Goal: Information Seeking & Learning: Learn about a topic

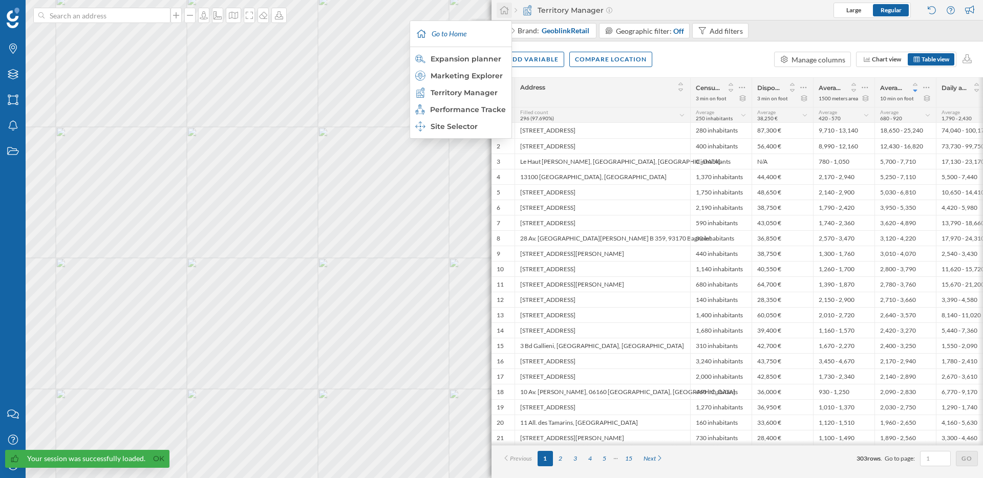
click at [500, 7] on icon at bounding box center [504, 10] width 10 height 9
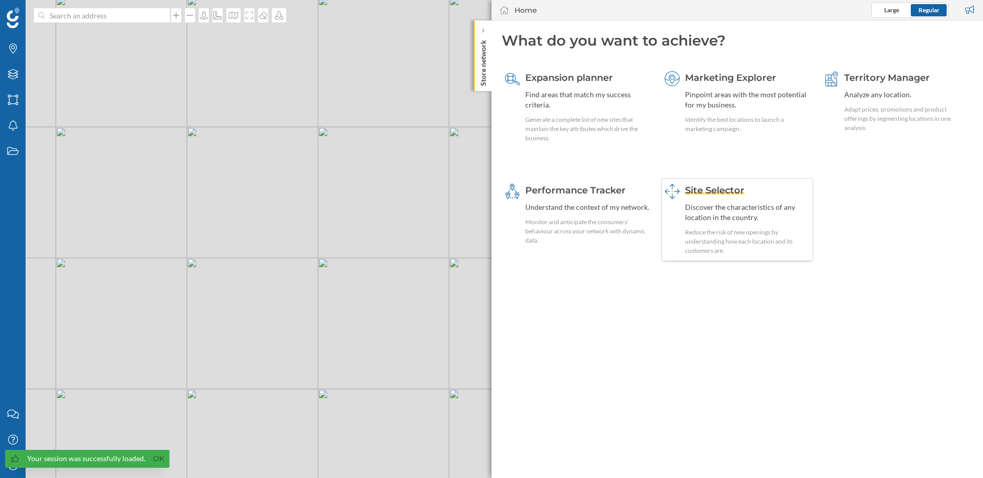
click at [719, 213] on div "Discover the characteristics of any location in the country." at bounding box center [747, 212] width 125 height 20
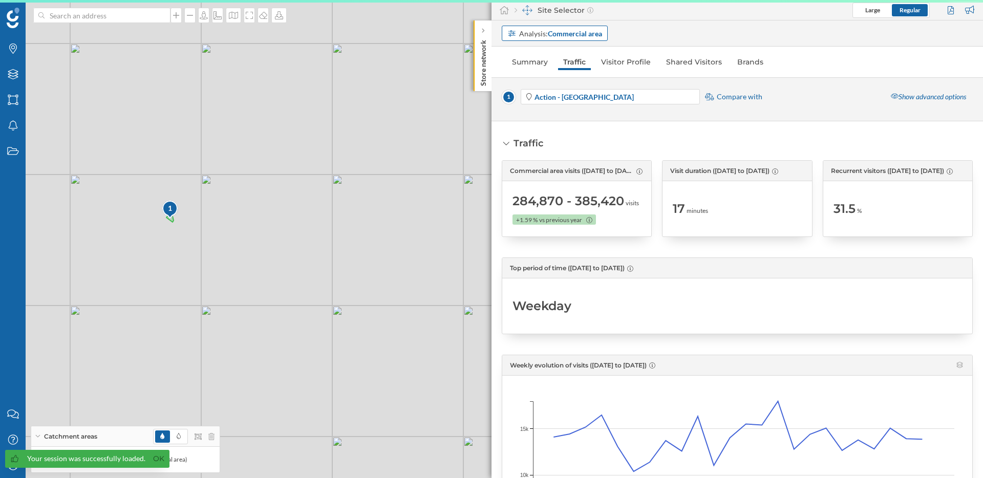
click at [566, 30] on strong "Commercial area" at bounding box center [575, 33] width 54 height 9
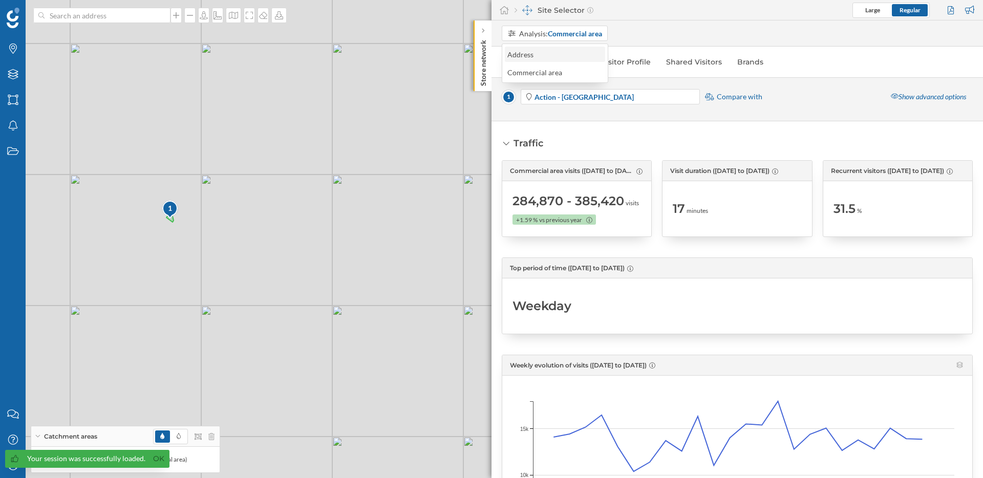
click at [557, 57] on div "Address" at bounding box center [554, 54] width 94 height 11
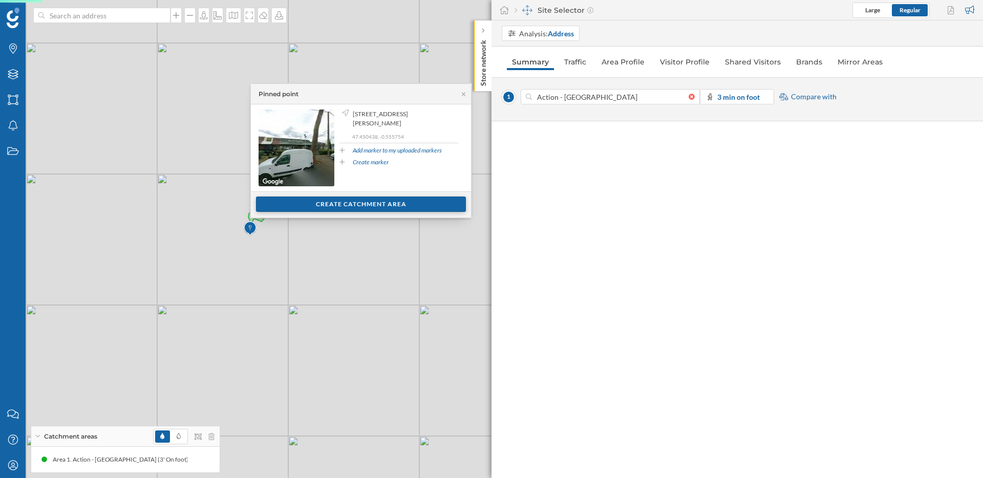
click at [386, 209] on div "Create catchment area" at bounding box center [361, 204] width 210 height 15
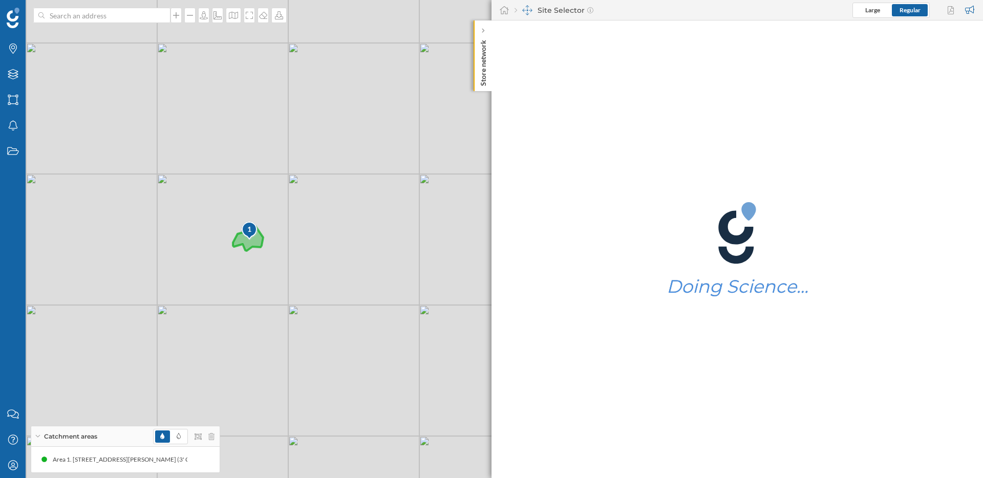
click at [255, 238] on img at bounding box center [249, 231] width 17 height 20
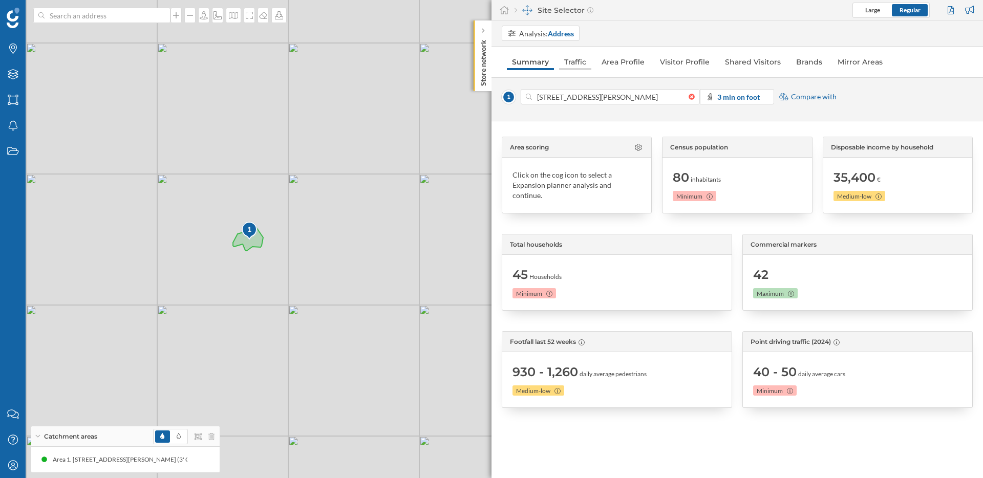
click at [577, 59] on link "Traffic" at bounding box center [575, 62] width 32 height 16
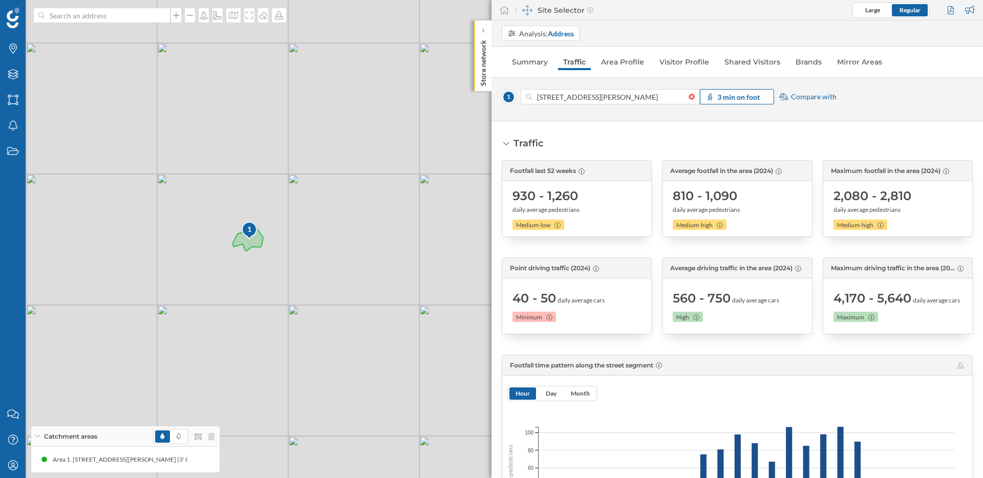
click at [756, 96] on strong "3 min on foot" at bounding box center [738, 97] width 42 height 9
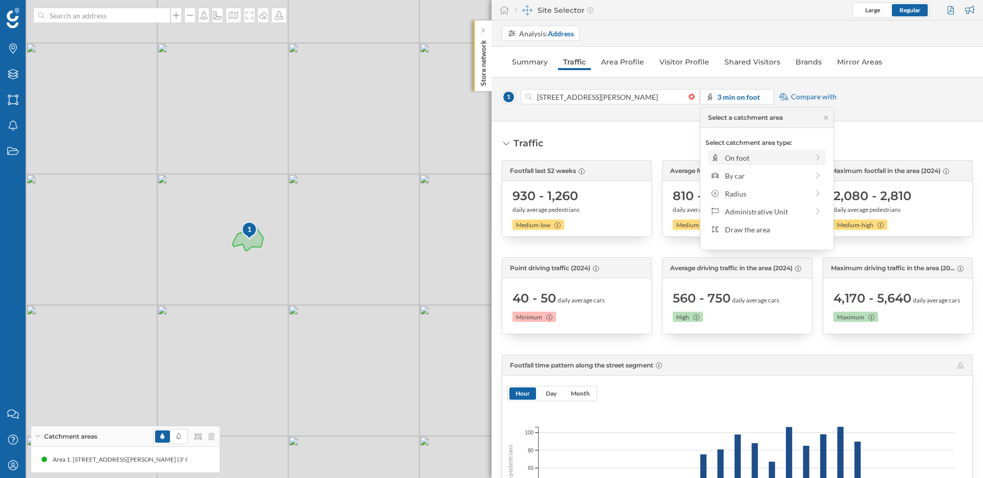
click at [789, 159] on div "On foot" at bounding box center [766, 158] width 83 height 11
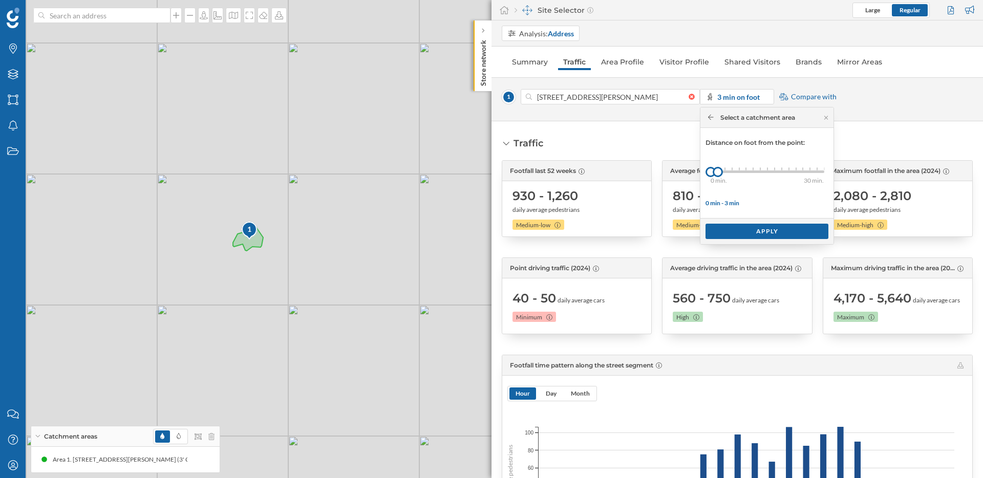
click at [819, 173] on div "0 min. 3 min. 4 min. 5 min. 6 min. 7 min. 8 min. 9 min. 10 min. 11 min. 12 min.…" at bounding box center [768, 171] width 114 height 13
drag, startPoint x: 819, startPoint y: 173, endPoint x: 837, endPoint y: 171, distance: 18.0
click at [837, 171] on body "Brands Layers Areas Notifications States Contact us Help Center My Profile Catc…" at bounding box center [491, 239] width 983 height 478
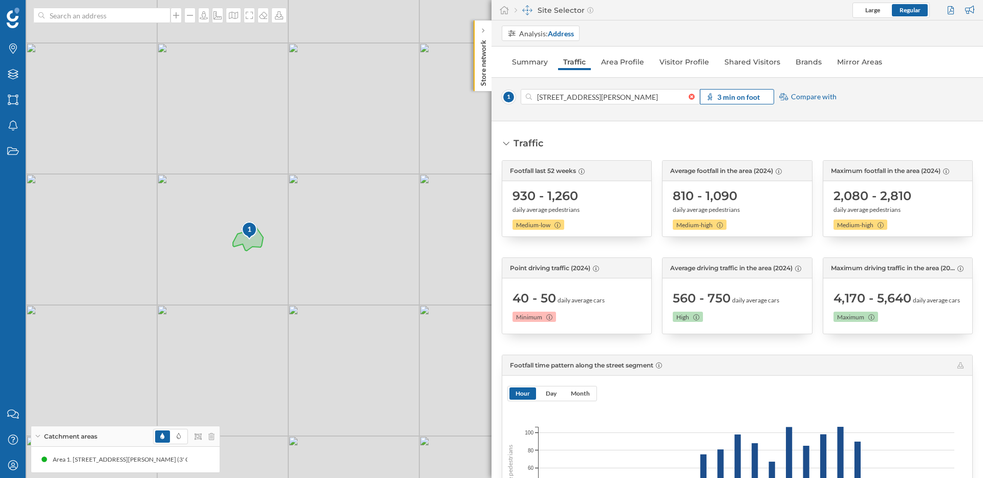
click at [757, 93] on strong "3 min on foot" at bounding box center [738, 97] width 42 height 9
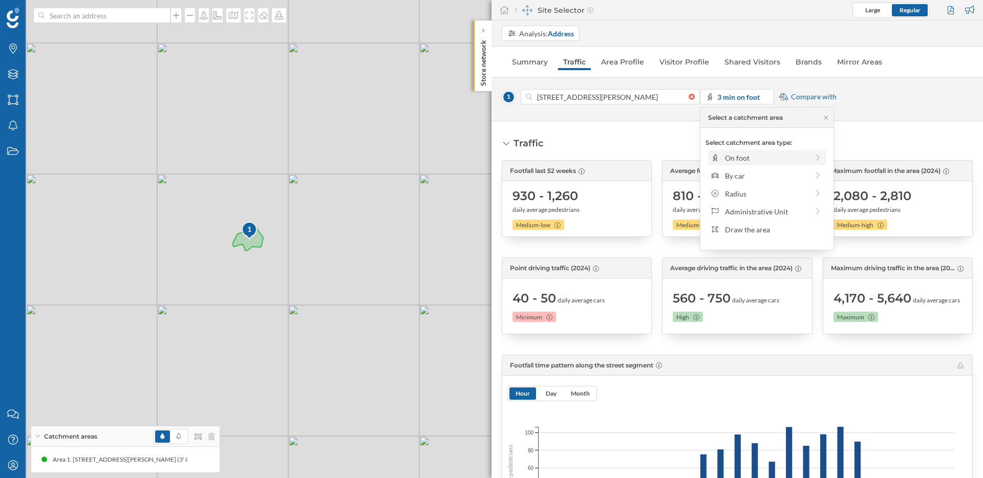
click at [789, 160] on div "On foot" at bounding box center [766, 158] width 83 height 11
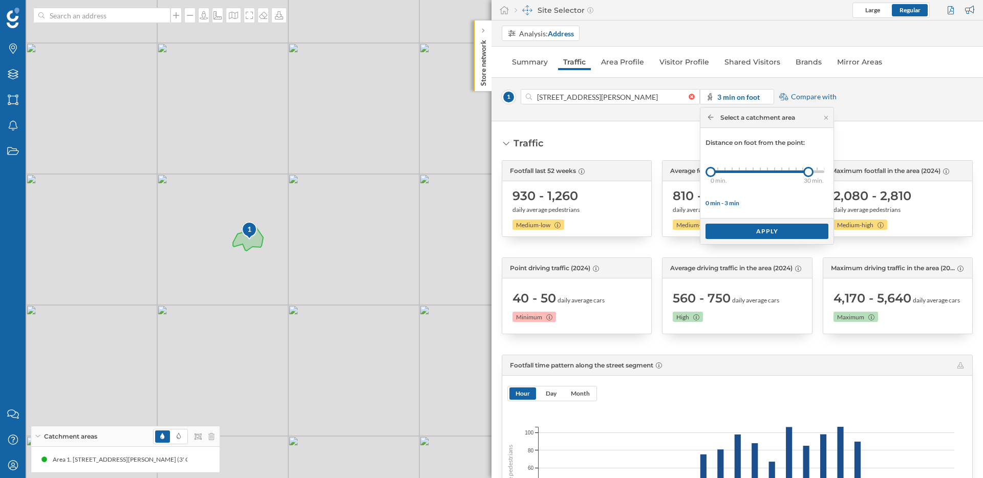
drag, startPoint x: 717, startPoint y: 170, endPoint x: 865, endPoint y: 172, distance: 148.0
click at [865, 172] on body "Brands Layers Areas Notifications States Contact us Help Center My Profile Catc…" at bounding box center [491, 239] width 983 height 478
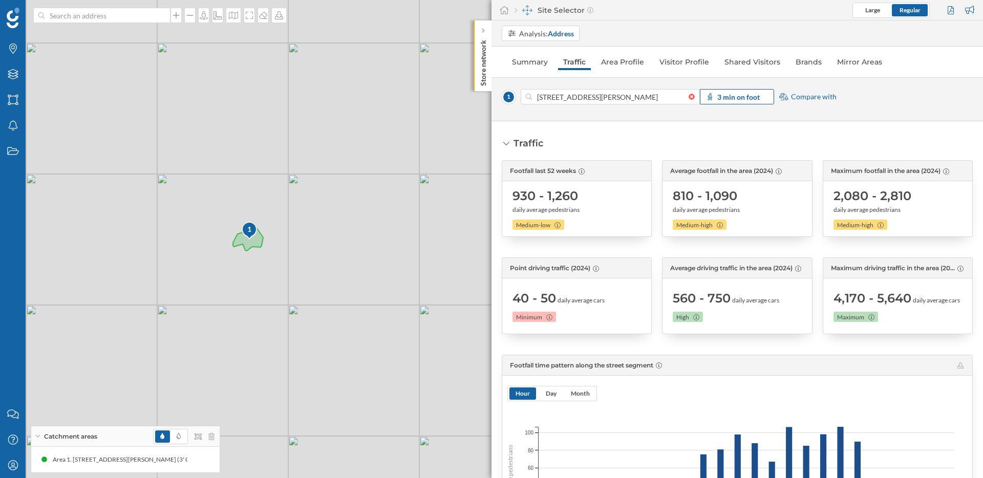
click at [757, 96] on strong "3 min on foot" at bounding box center [738, 97] width 42 height 9
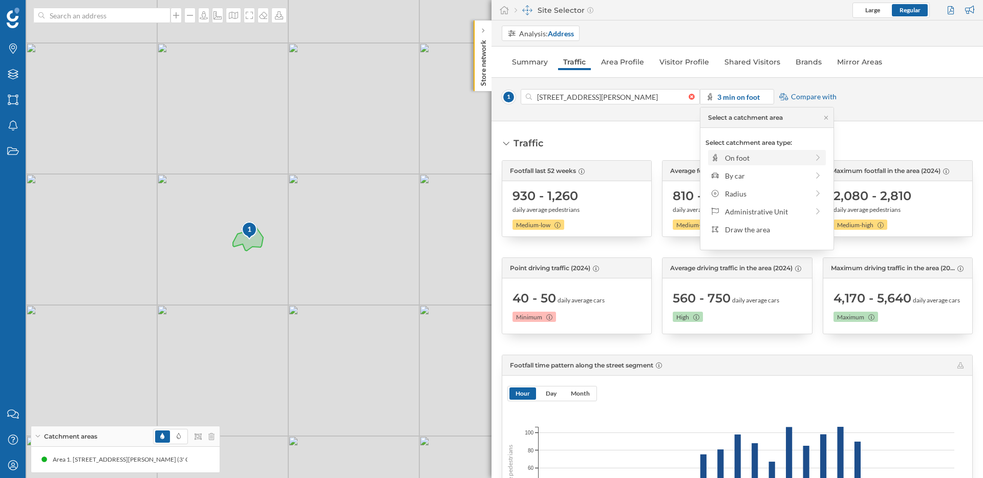
click at [765, 159] on div "On foot" at bounding box center [766, 158] width 83 height 11
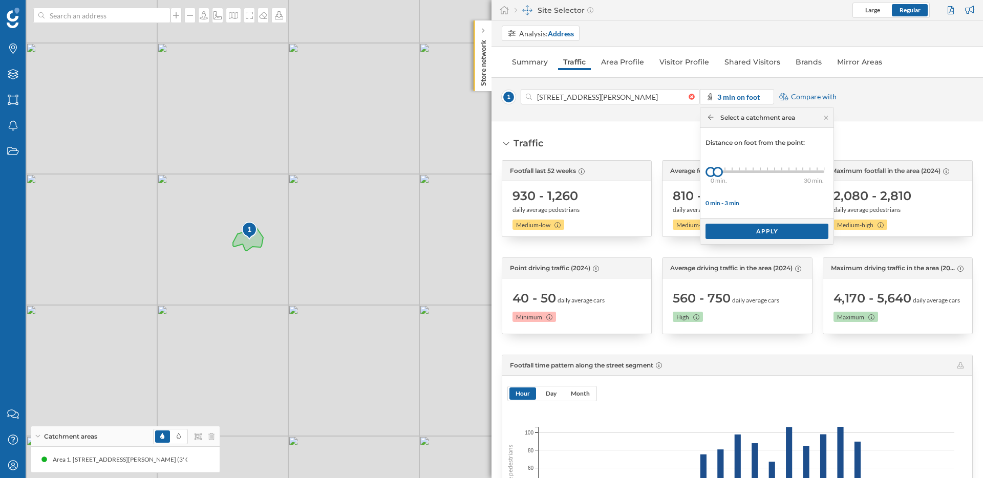
click at [823, 170] on div "0 min. 3 min. 4 min. 5 min. 6 min. 7 min. 8 min. 9 min. 10 min. 11 min. 12 min.…" at bounding box center [768, 171] width 114 height 3
click at [753, 231] on div "Apply" at bounding box center [766, 230] width 123 height 15
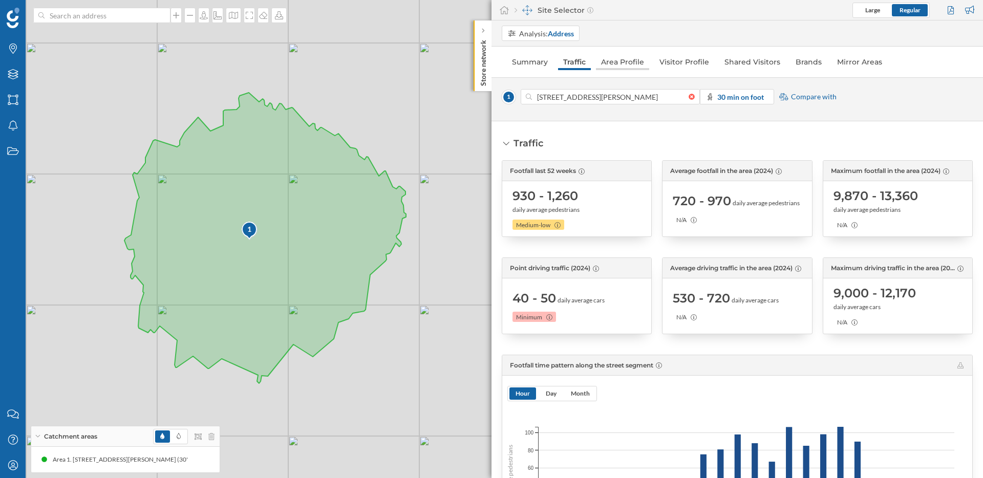
click at [635, 61] on link "Area Profile" at bounding box center [622, 62] width 53 height 16
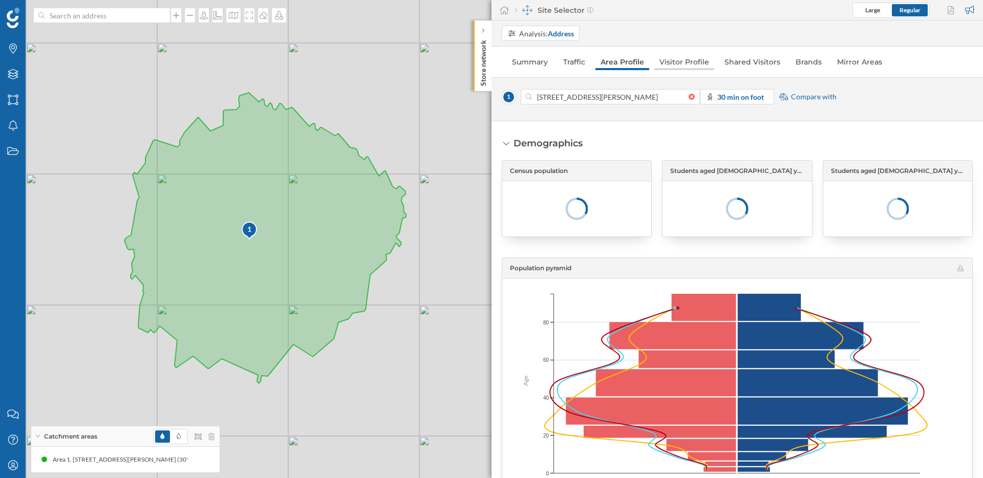
click at [692, 65] on link "Visitor Profile" at bounding box center [684, 62] width 60 height 16
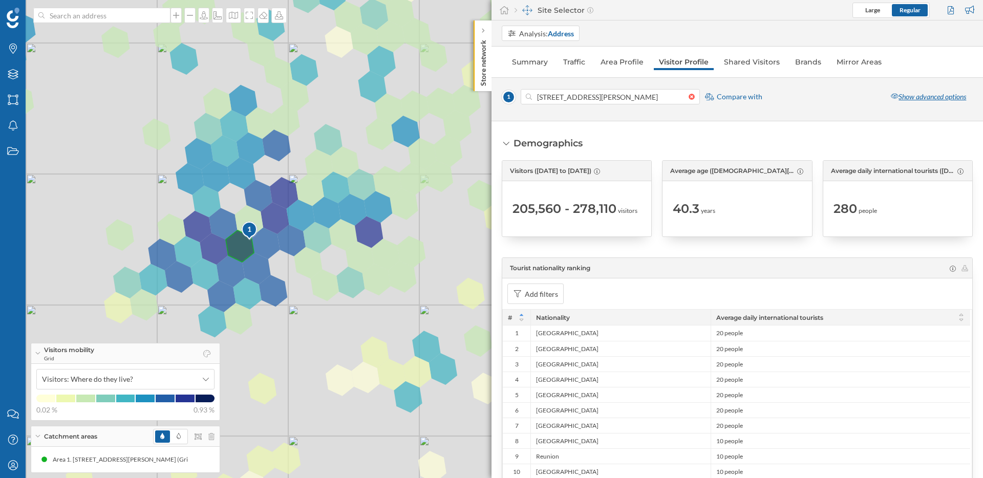
click at [947, 98] on div "Show advanced options" at bounding box center [928, 96] width 89 height 15
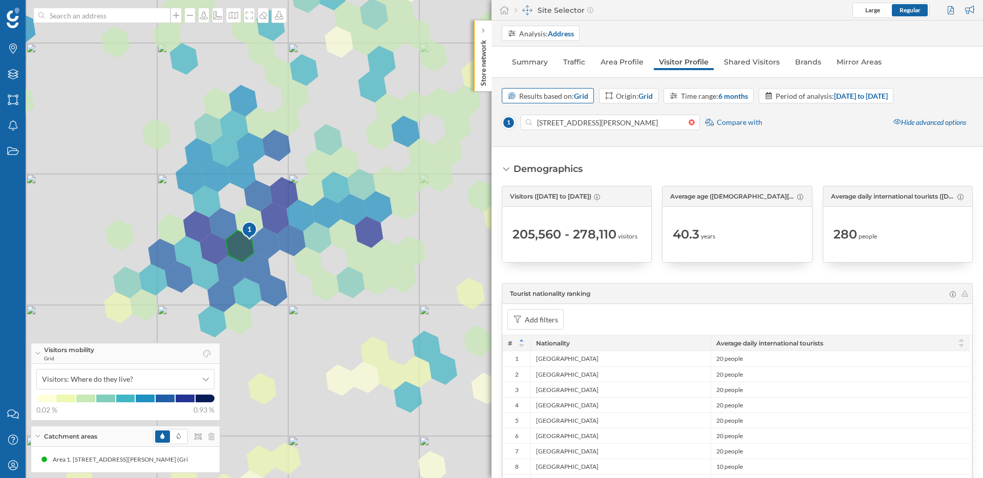
click at [586, 101] on div "Results based on: Grid" at bounding box center [548, 95] width 92 height 15
click at [640, 95] on strong "Grid" at bounding box center [645, 96] width 14 height 9
click at [564, 95] on div "Results based on: Grid" at bounding box center [553, 96] width 69 height 11
click at [811, 122] on div "[STREET_ADDRESS][PERSON_NAME] Compare with Hide advanced options" at bounding box center [737, 125] width 471 height 23
click at [757, 63] on link "Shared Visitors" at bounding box center [752, 62] width 66 height 16
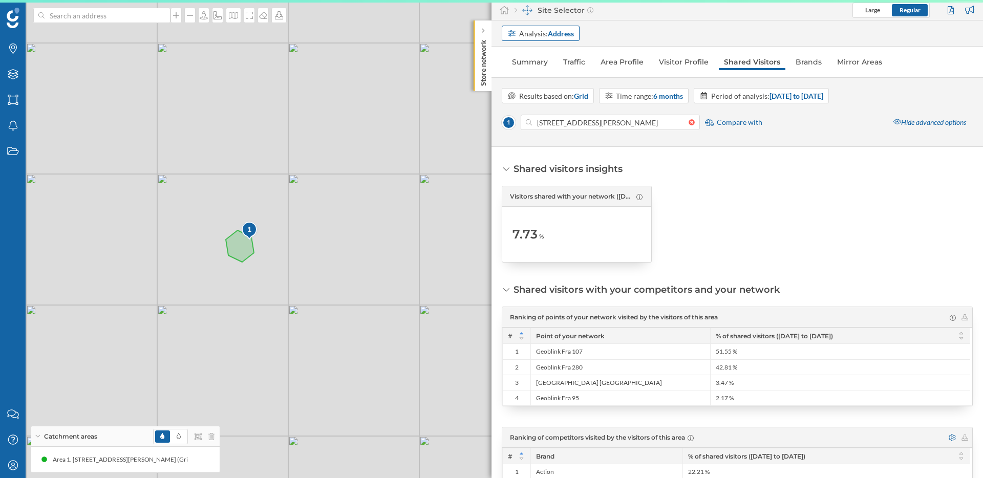
click at [564, 31] on strong "Address" at bounding box center [561, 33] width 26 height 9
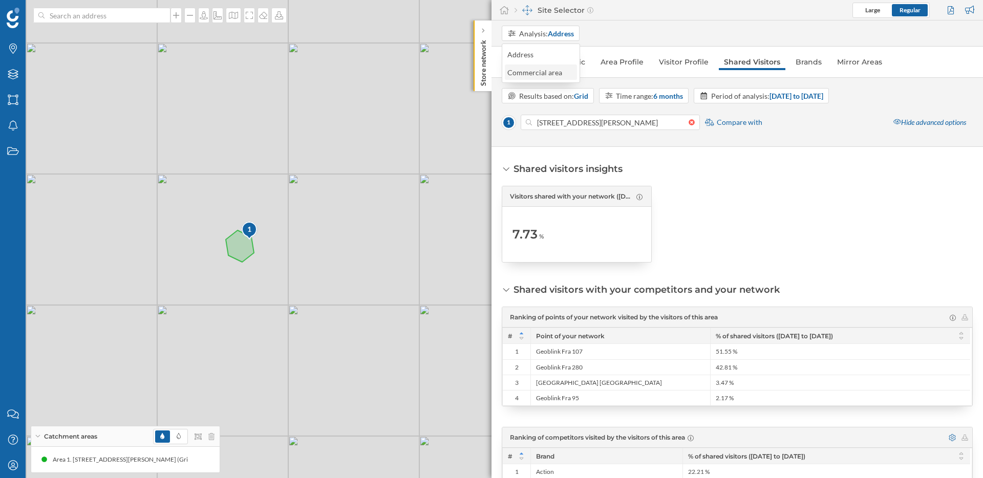
click at [560, 69] on div "Commercial area" at bounding box center [534, 72] width 55 height 9
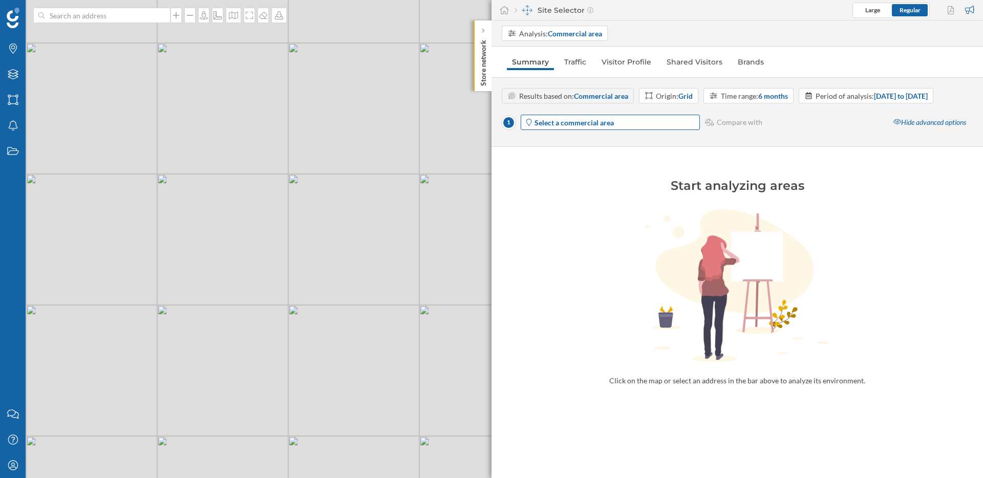
click at [571, 121] on strong "Select a commercial area" at bounding box center [573, 122] width 79 height 9
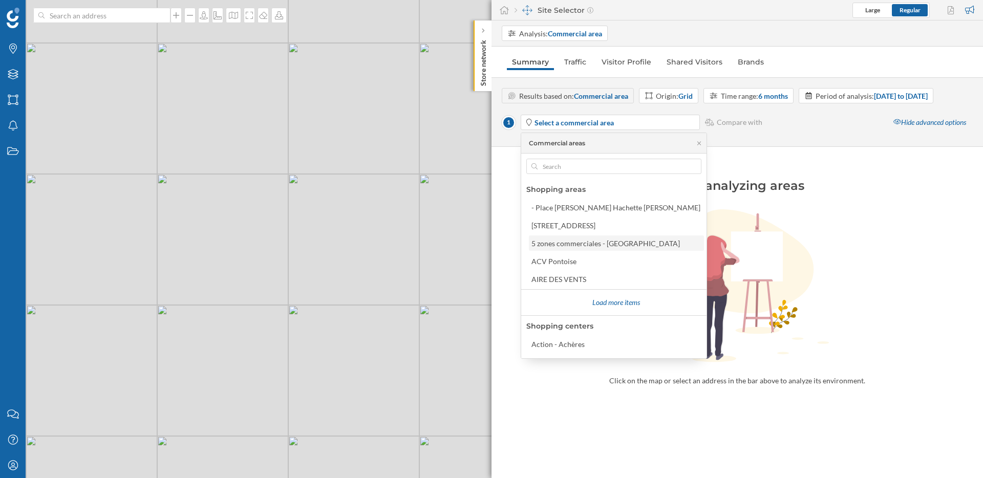
click at [578, 244] on div "5 zones commerciales - [GEOGRAPHIC_DATA]" at bounding box center [605, 243] width 148 height 9
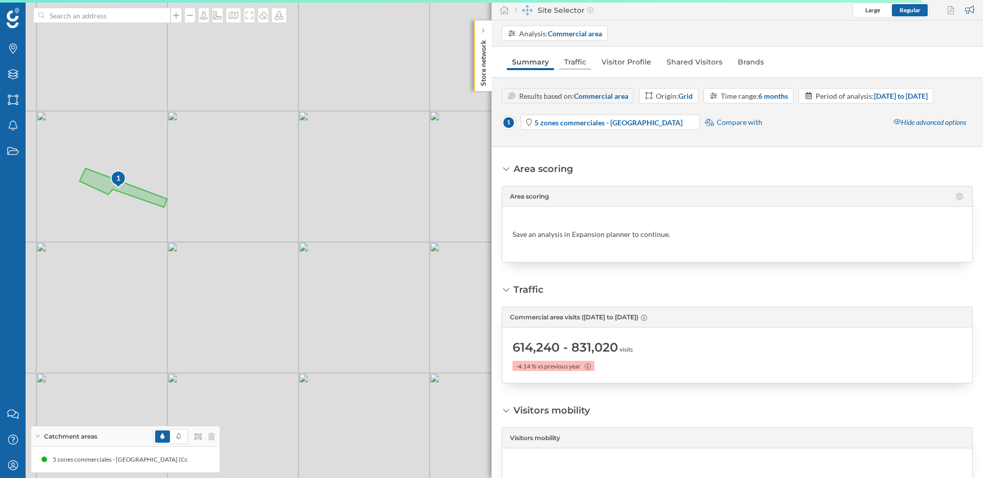
click at [582, 61] on link "Traffic" at bounding box center [575, 62] width 32 height 16
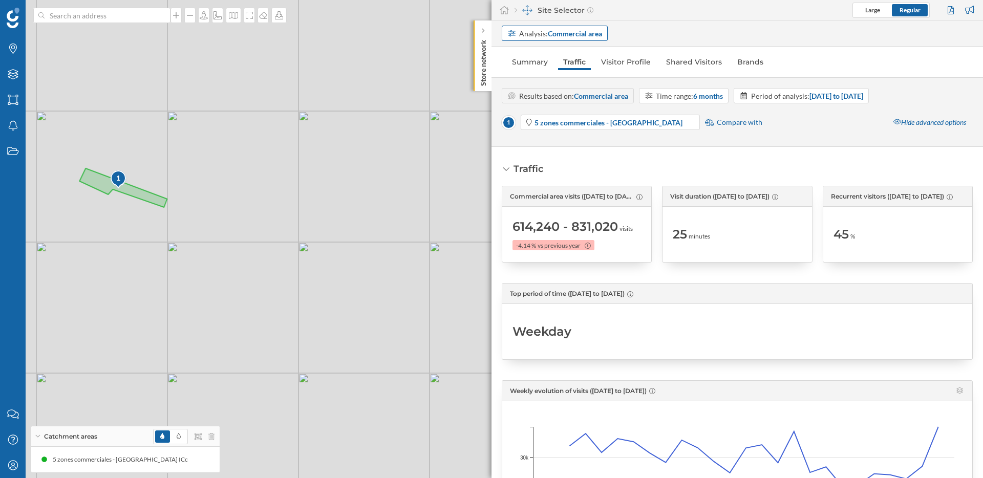
click at [563, 31] on strong "Commercial area" at bounding box center [575, 33] width 54 height 9
click at [556, 71] on div "Commercial area" at bounding box center [534, 72] width 55 height 9
click at [557, 96] on div "Results based on: Commercial area" at bounding box center [573, 96] width 109 height 11
click at [550, 35] on strong "Commercial area" at bounding box center [575, 33] width 54 height 9
click at [544, 75] on div "Commercial area" at bounding box center [534, 72] width 55 height 9
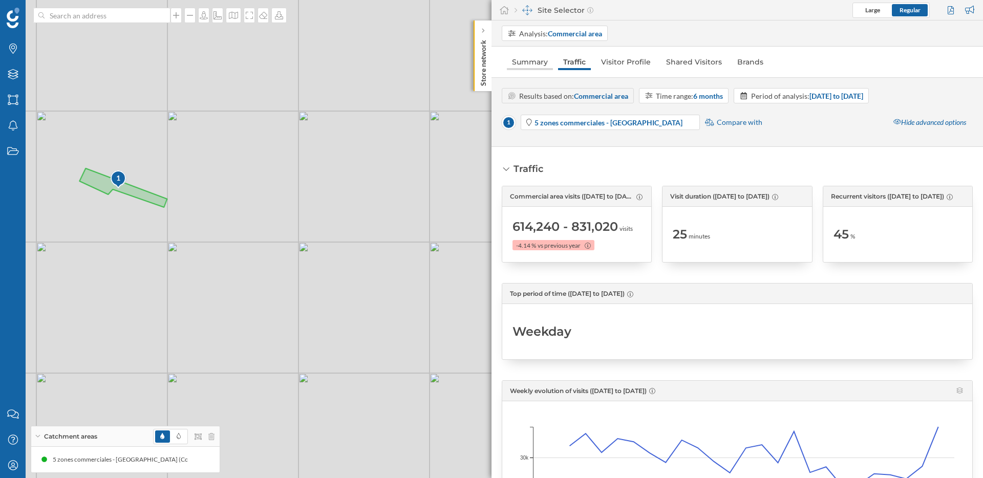
click at [539, 65] on link "Summary" at bounding box center [530, 62] width 46 height 16
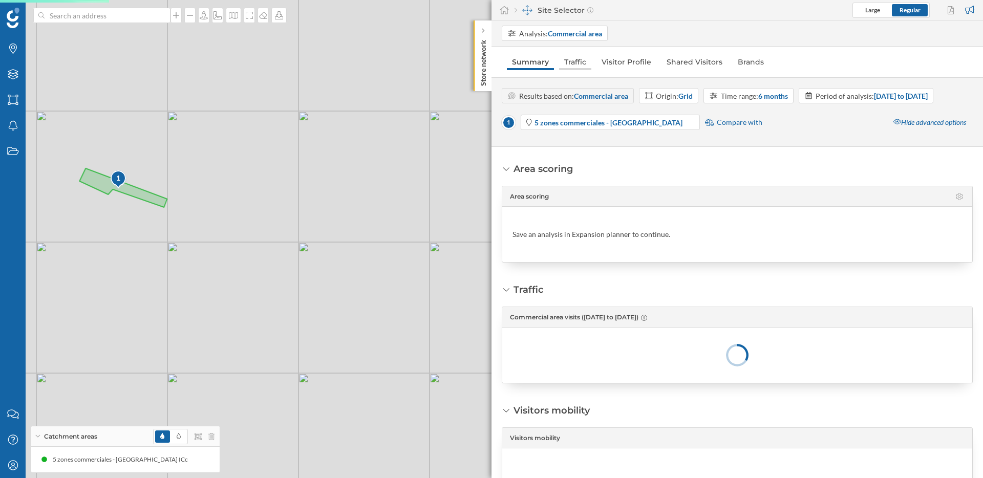
click at [572, 68] on link "Traffic" at bounding box center [575, 62] width 32 height 16
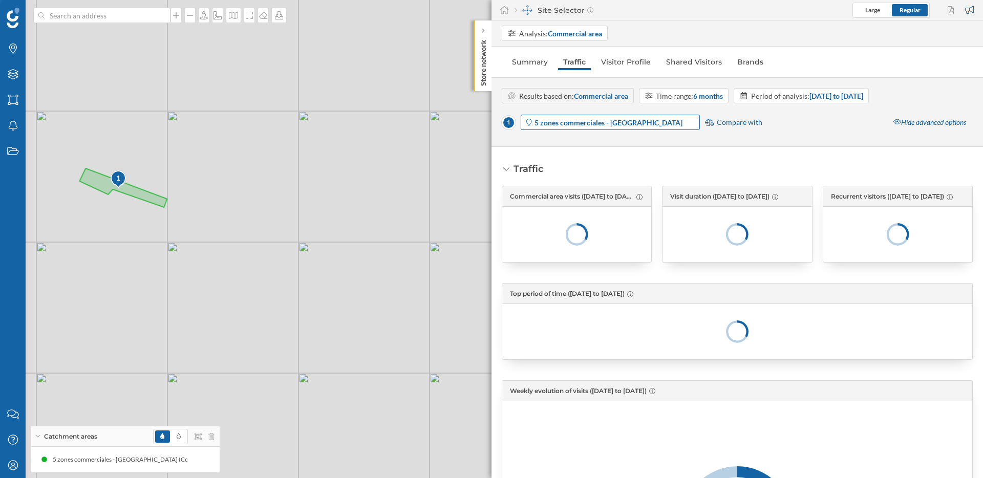
click at [577, 120] on strong "5 zones commerciales - [GEOGRAPHIC_DATA]" at bounding box center [608, 122] width 148 height 9
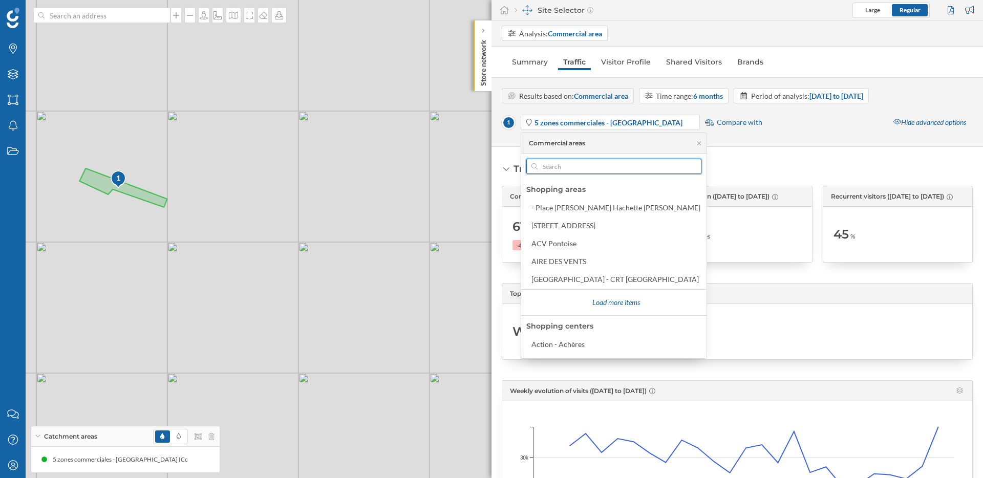
click at [563, 166] on input "text" at bounding box center [614, 166] width 153 height 15
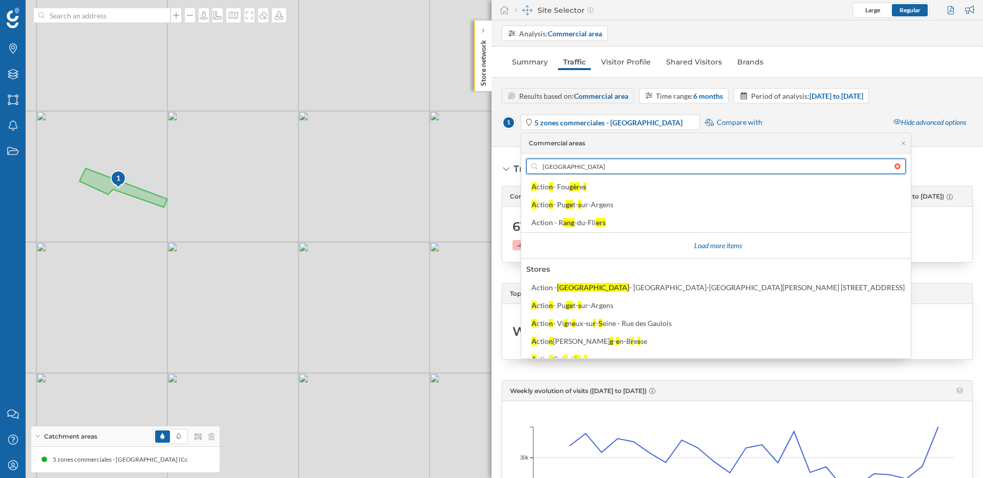
scroll to position [230, 0]
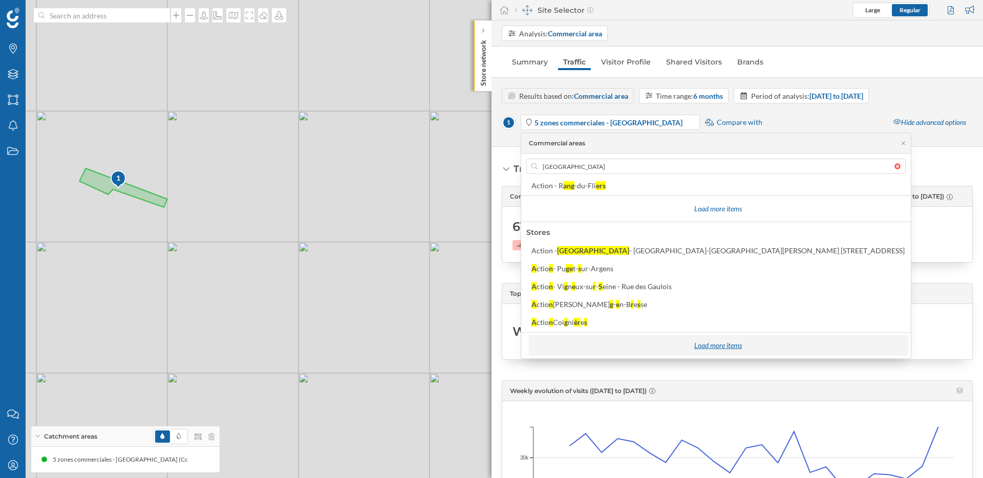
click at [621, 348] on div "Load more items" at bounding box center [717, 345] width 373 height 15
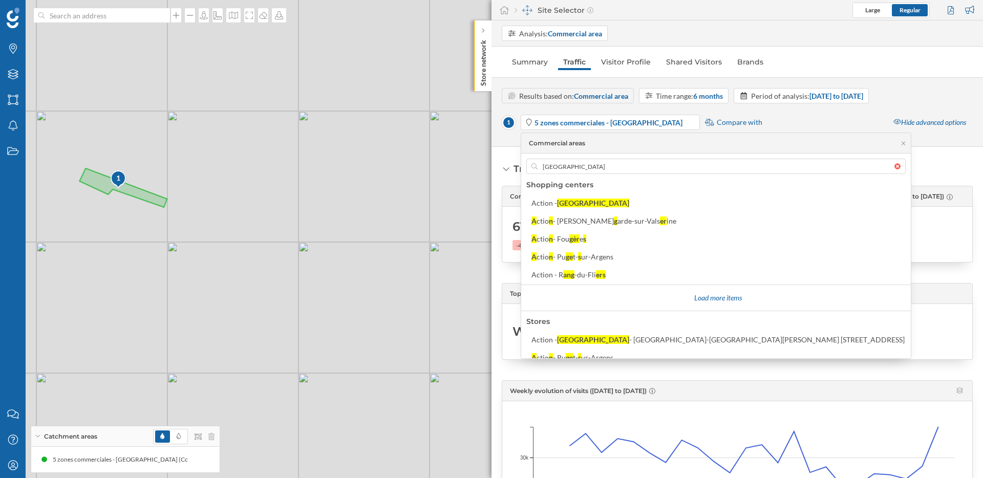
scroll to position [0, 0]
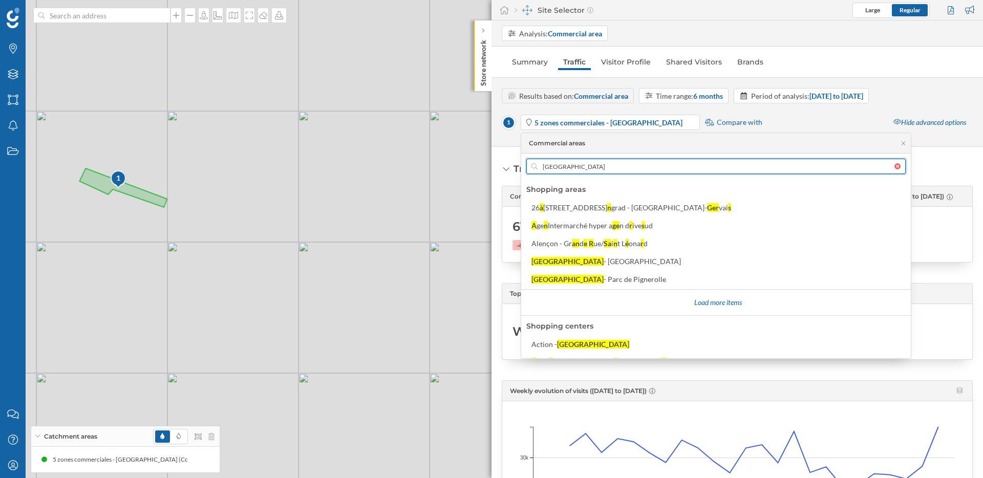
click at [566, 166] on input "[GEOGRAPHIC_DATA]" at bounding box center [716, 166] width 357 height 15
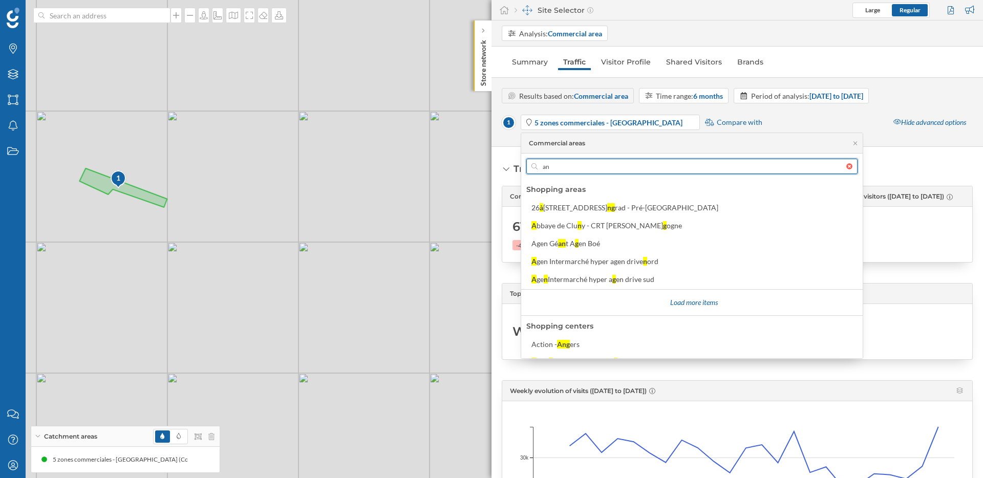
type input "a"
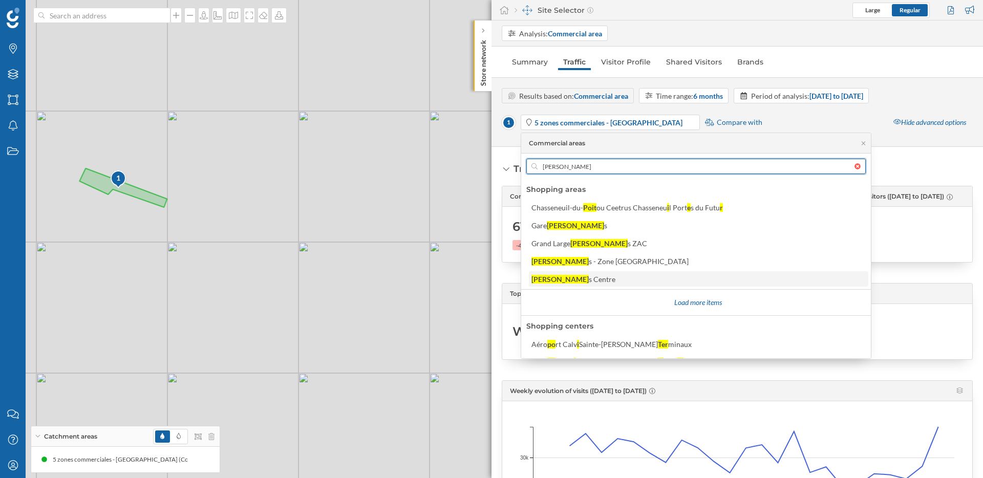
type input "[PERSON_NAME]"
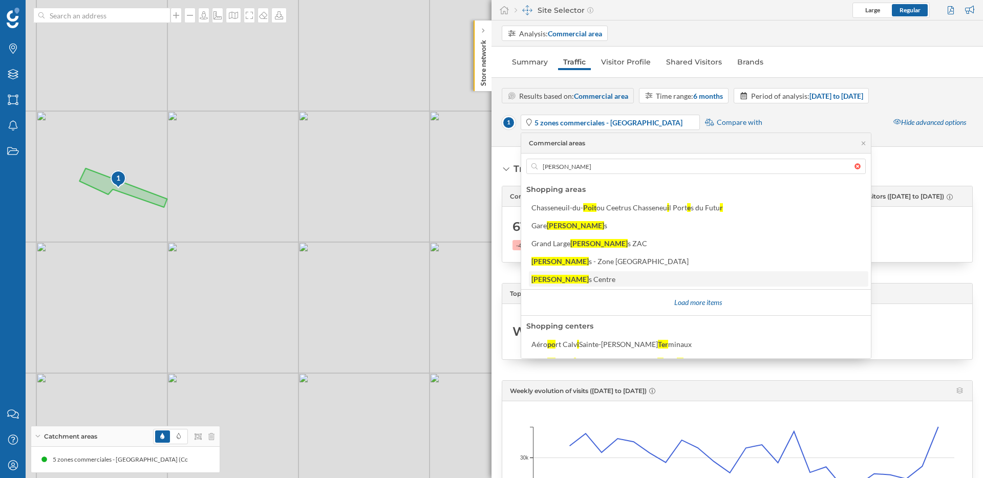
click at [589, 280] on div "s Centre" at bounding box center [602, 279] width 27 height 9
